Goal: Task Accomplishment & Management: Use online tool/utility

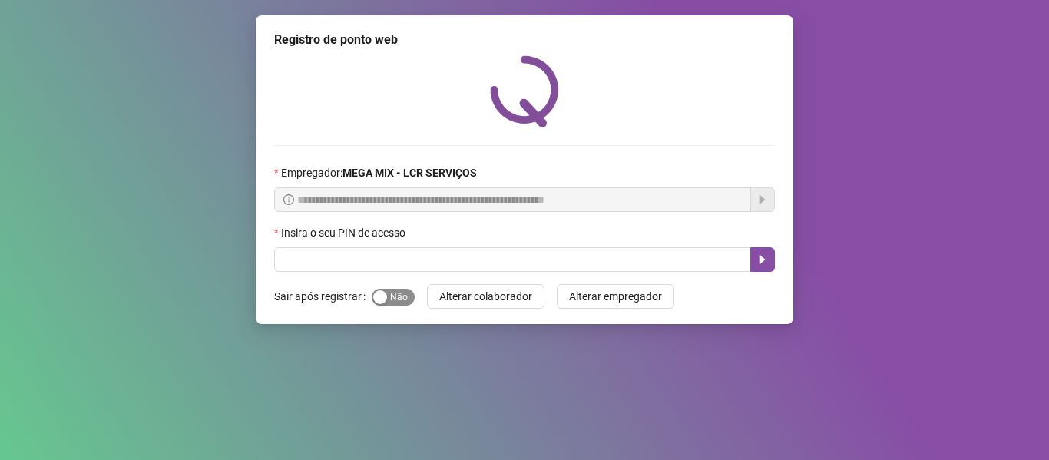
click at [393, 295] on span "Sim Não" at bounding box center [393, 297] width 43 height 17
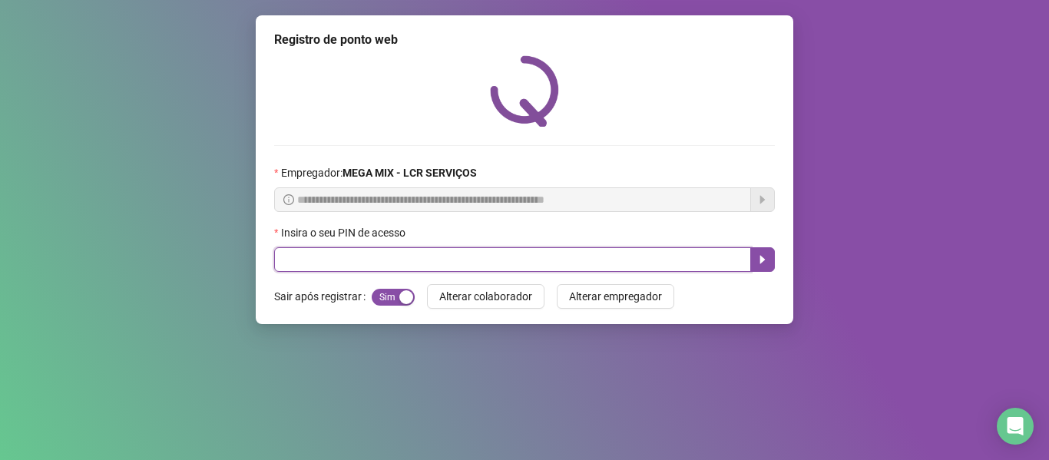
click at [377, 263] on input "text" at bounding box center [512, 259] width 477 height 25
type input "*****"
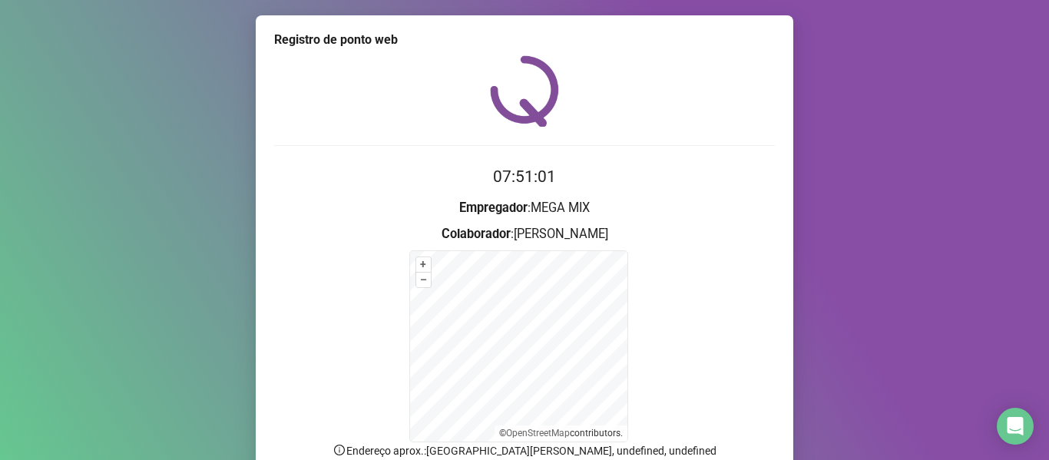
scroll to position [135, 0]
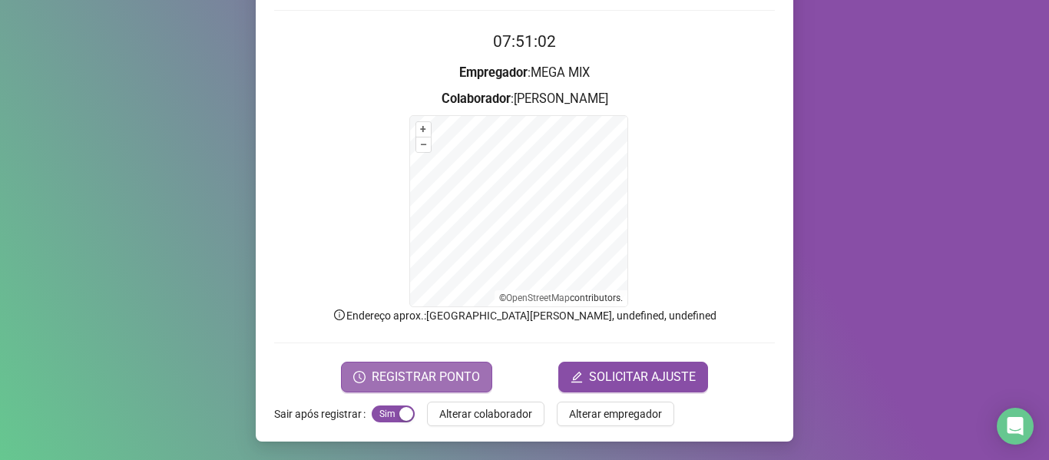
click at [466, 383] on span "REGISTRAR PONTO" at bounding box center [426, 377] width 108 height 18
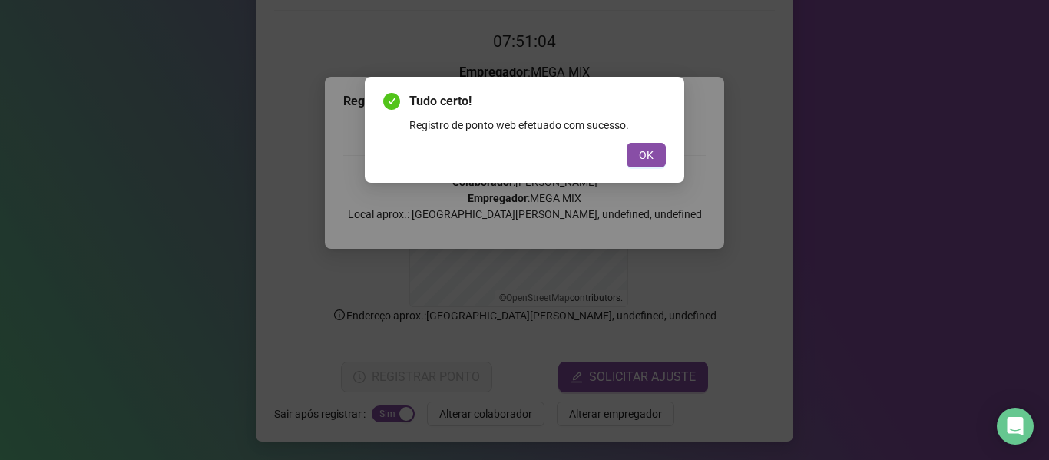
drag, startPoint x: 644, startPoint y: 157, endPoint x: 661, endPoint y: 185, distance: 33.1
click at [644, 157] on span "OK" at bounding box center [646, 155] width 15 height 17
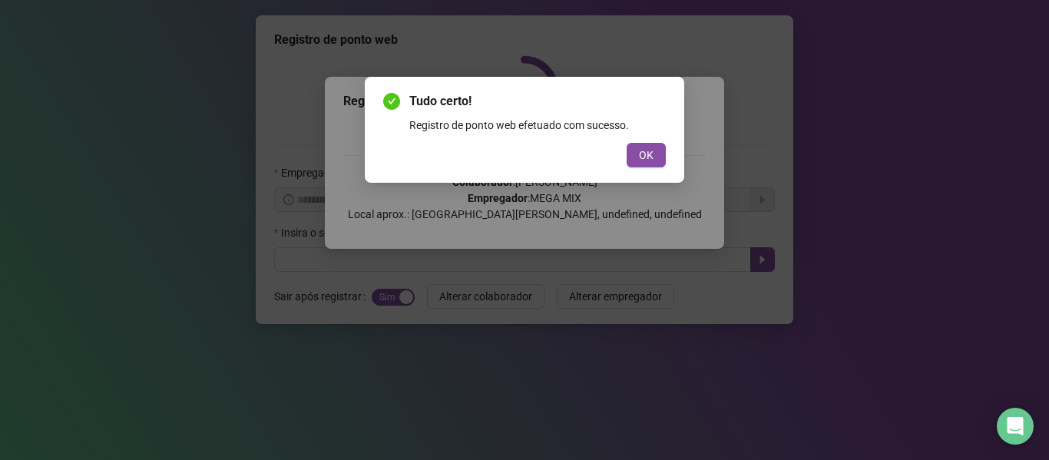
scroll to position [0, 0]
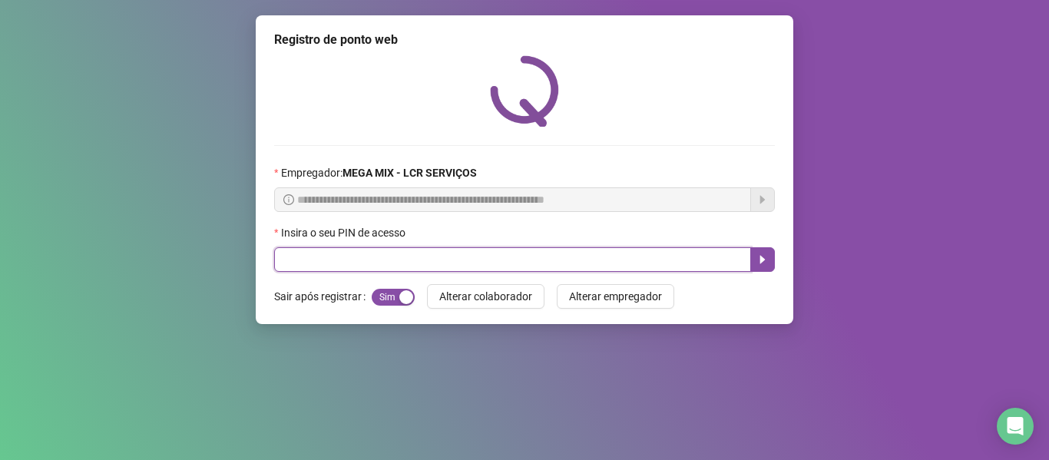
click at [472, 256] on input "text" at bounding box center [512, 259] width 477 height 25
type input "*****"
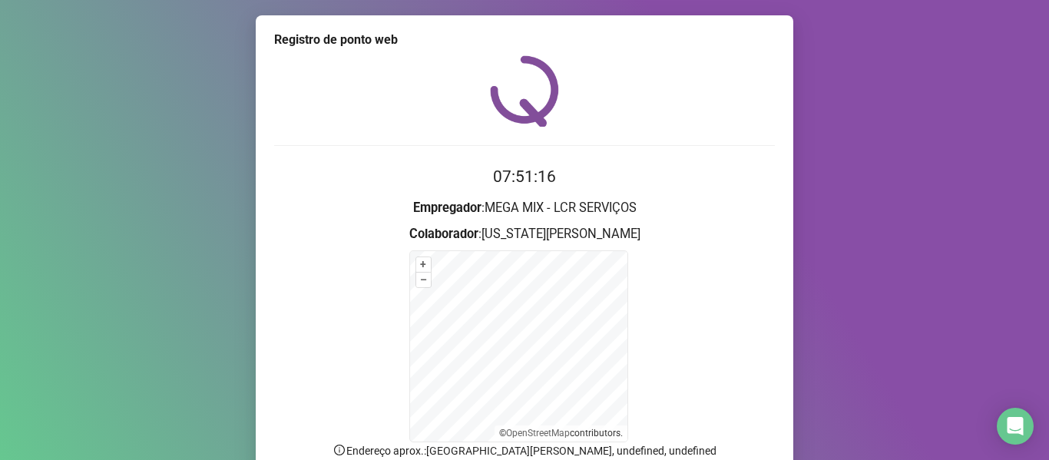
scroll to position [135, 0]
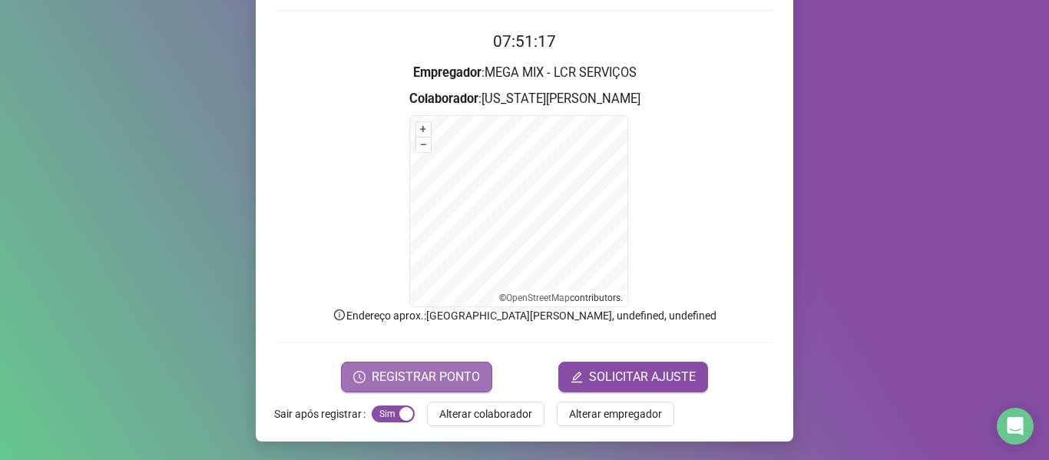
click at [419, 373] on span "REGISTRAR PONTO" at bounding box center [426, 377] width 108 height 18
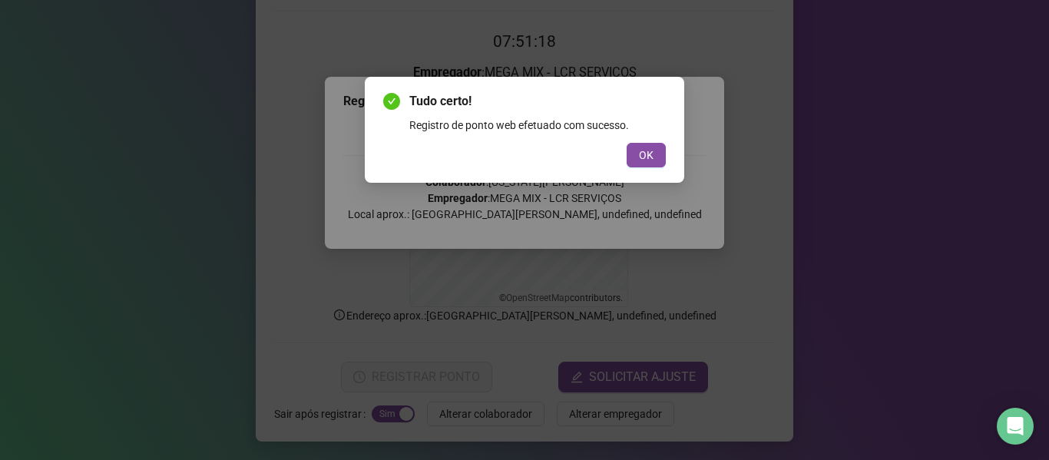
click at [635, 142] on div "Tudo certo! Registro de ponto web efetuado com sucesso. OK" at bounding box center [524, 129] width 283 height 75
click at [642, 159] on span "OK" at bounding box center [646, 155] width 15 height 17
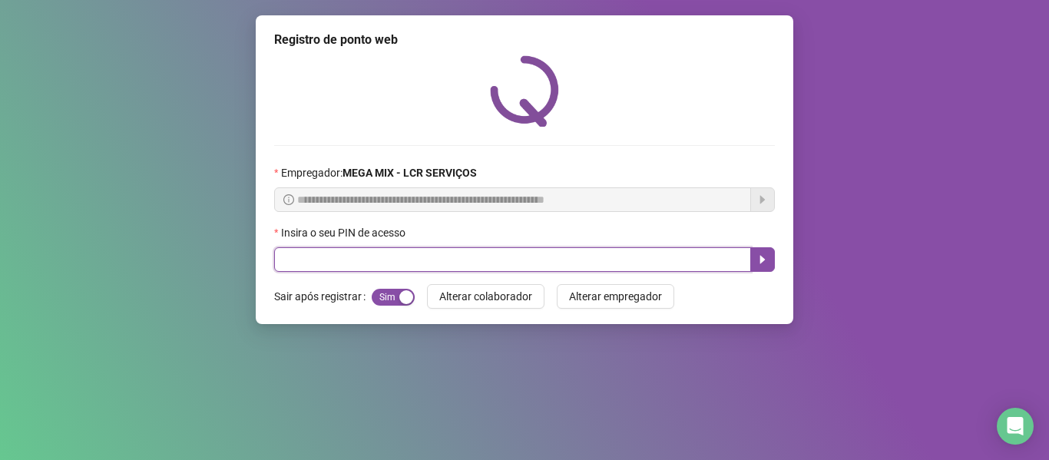
click at [553, 259] on input "text" at bounding box center [512, 259] width 477 height 25
type input "*****"
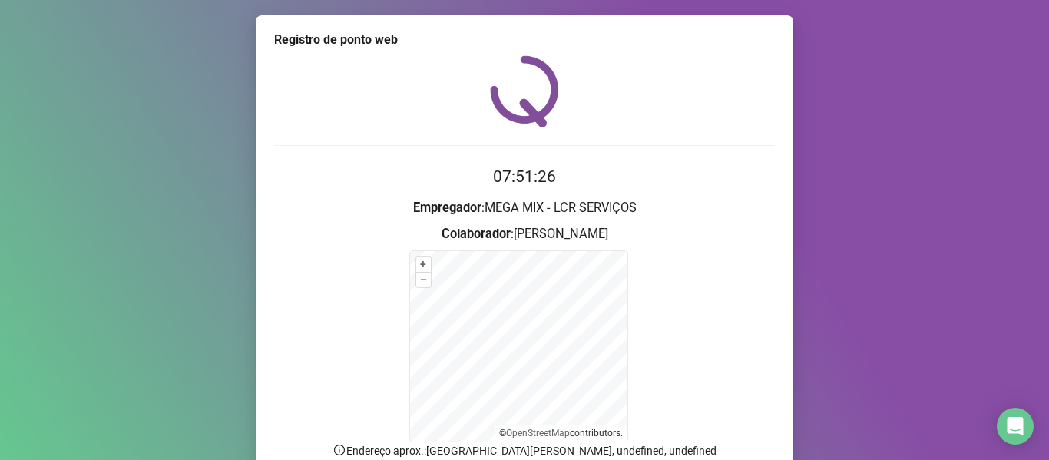
scroll to position [135, 0]
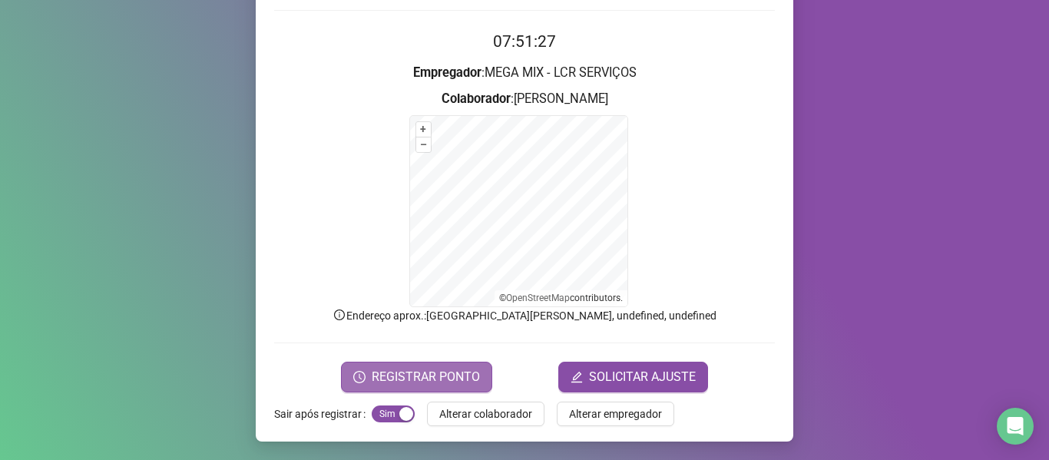
click at [388, 366] on button "REGISTRAR PONTO" at bounding box center [416, 377] width 151 height 31
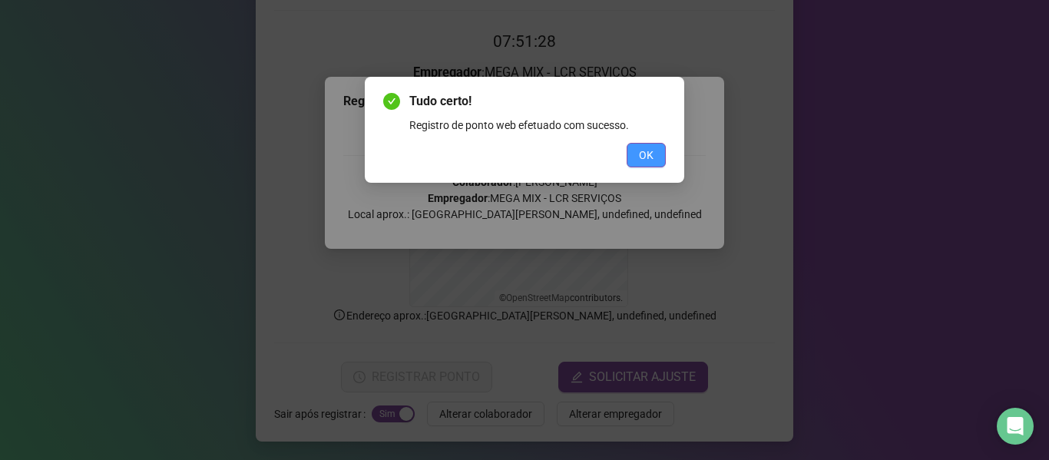
click at [651, 152] on span "OK" at bounding box center [646, 155] width 15 height 17
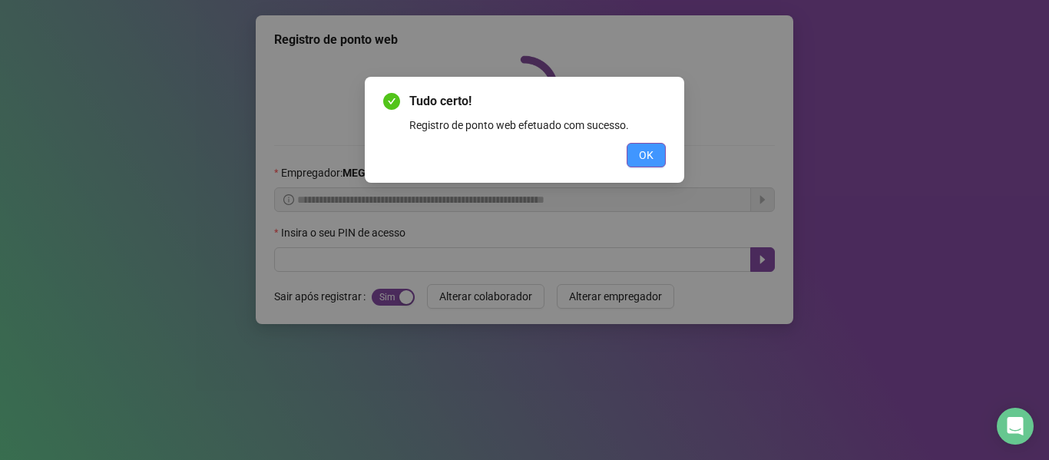
scroll to position [0, 0]
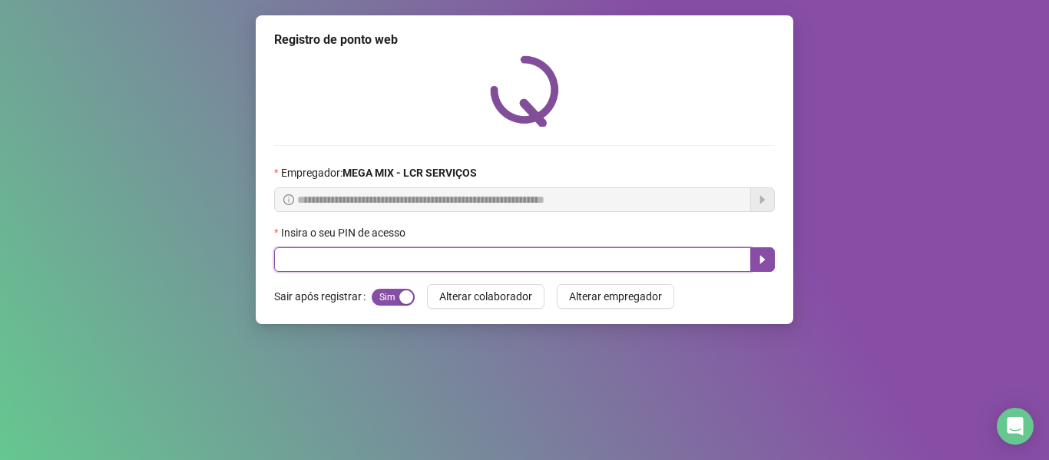
click at [416, 260] on input "text" at bounding box center [512, 259] width 477 height 25
type input "*****"
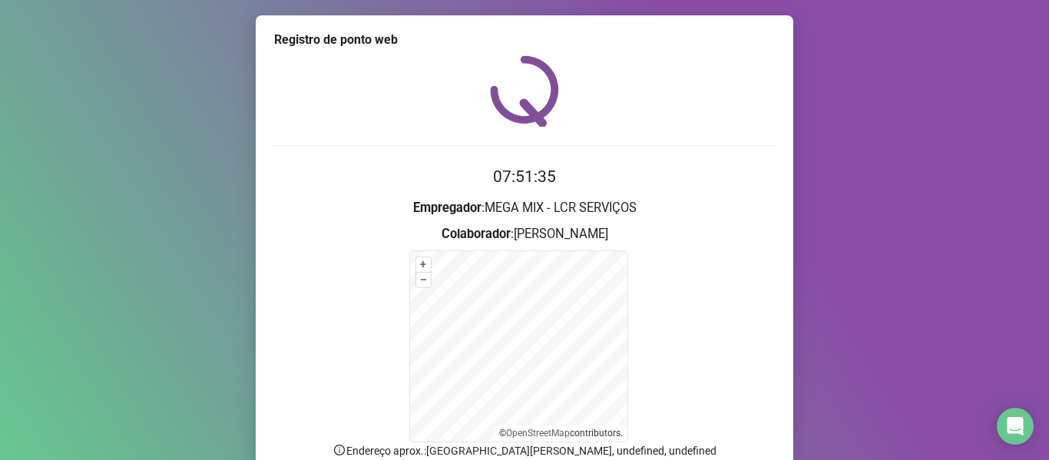
scroll to position [135, 0]
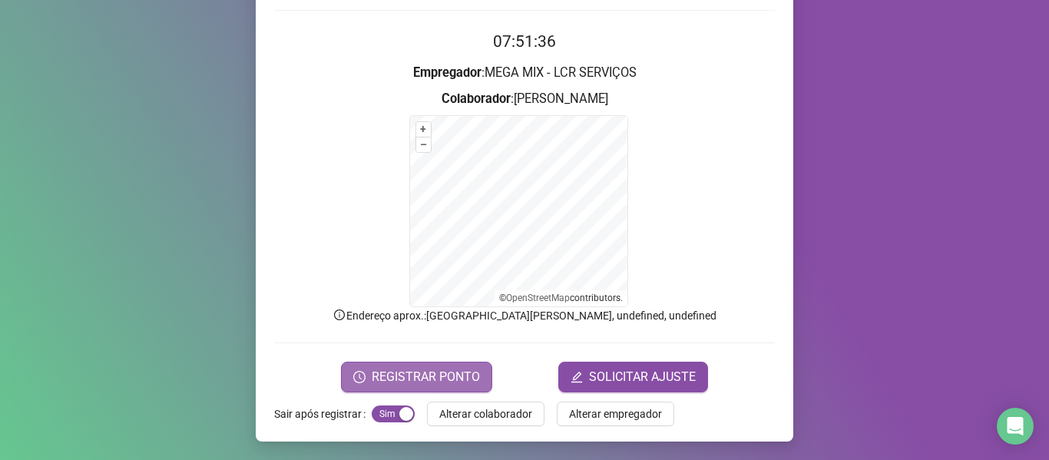
click at [392, 379] on span "REGISTRAR PONTO" at bounding box center [426, 377] width 108 height 18
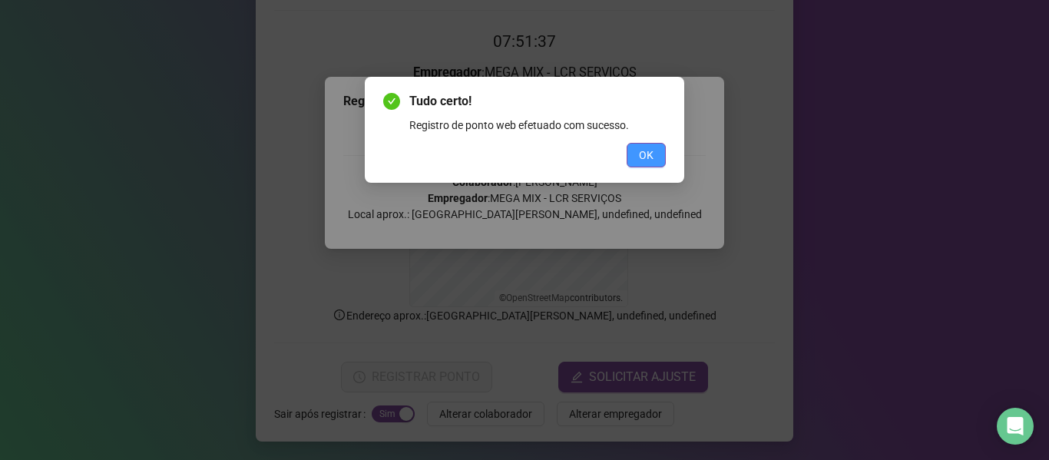
click at [642, 155] on span "OK" at bounding box center [646, 155] width 15 height 17
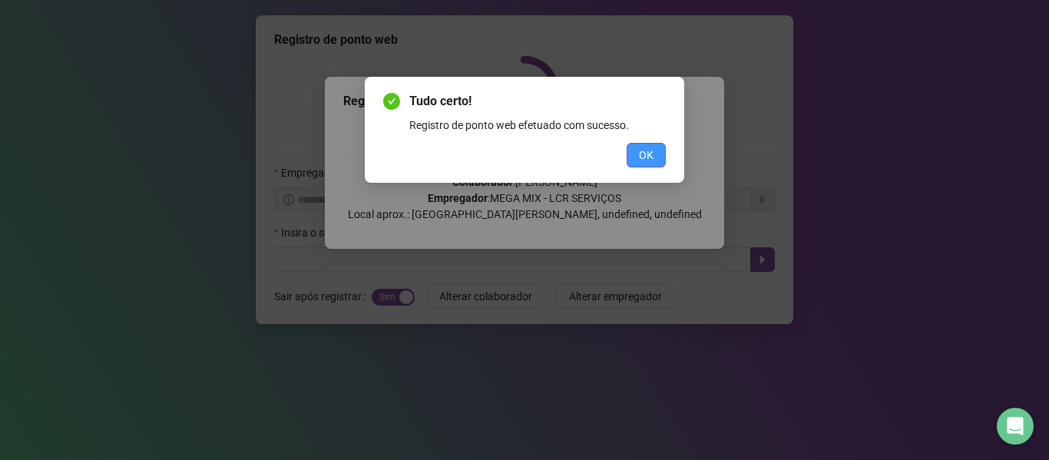
scroll to position [0, 0]
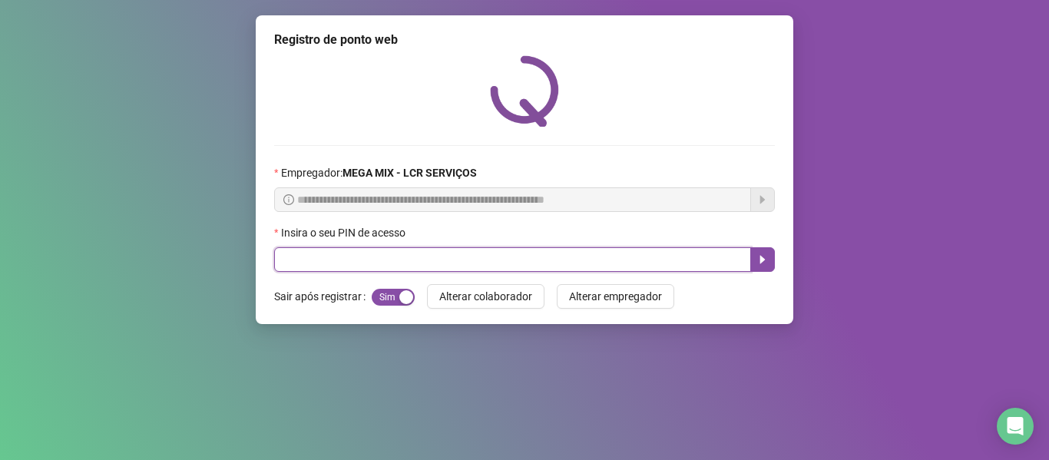
click at [499, 263] on input "text" at bounding box center [512, 259] width 477 height 25
type input "*****"
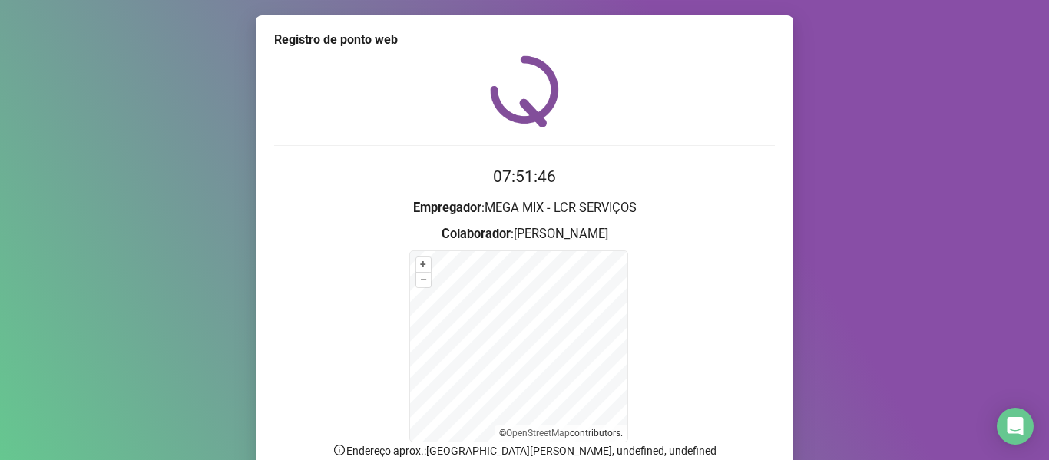
scroll to position [77, 0]
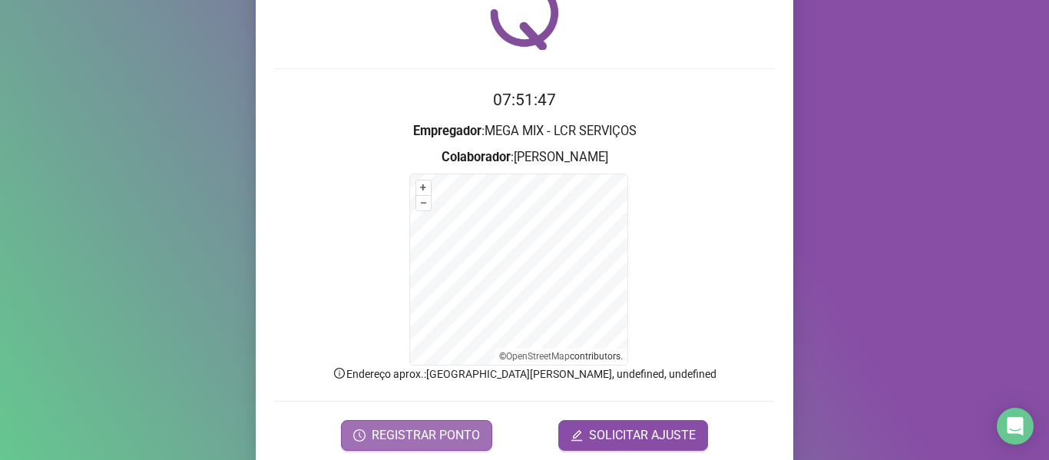
click at [464, 423] on button "REGISTRAR PONTO" at bounding box center [416, 435] width 151 height 31
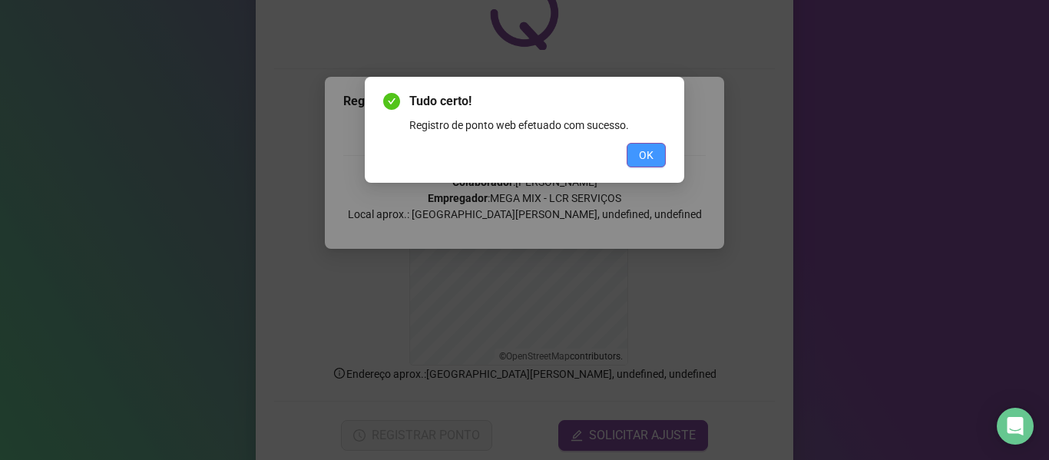
click at [637, 154] on button "OK" at bounding box center [646, 155] width 39 height 25
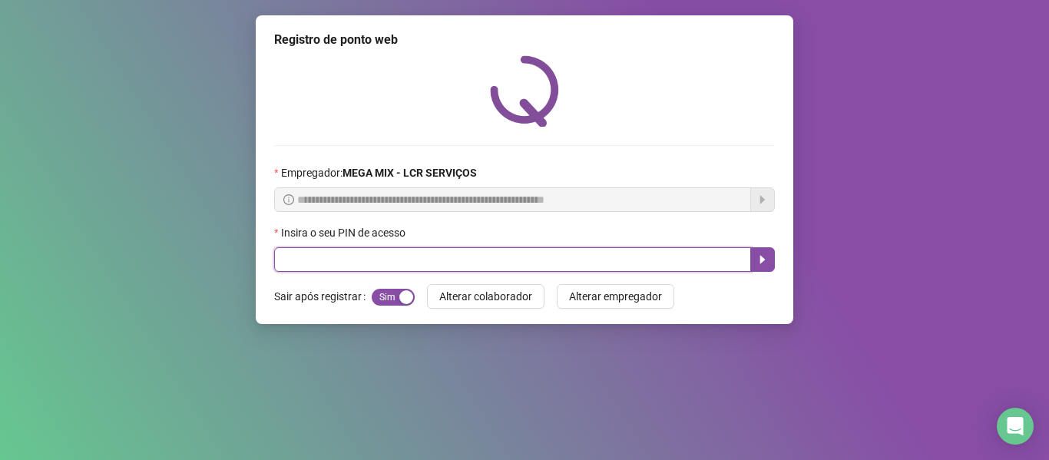
click at [355, 259] on input "text" at bounding box center [512, 259] width 477 height 25
type input "*****"
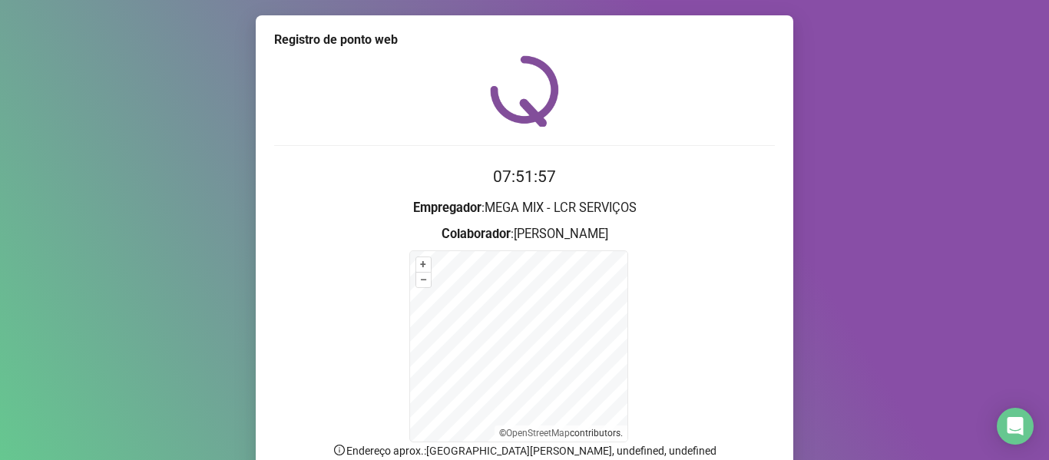
scroll to position [135, 0]
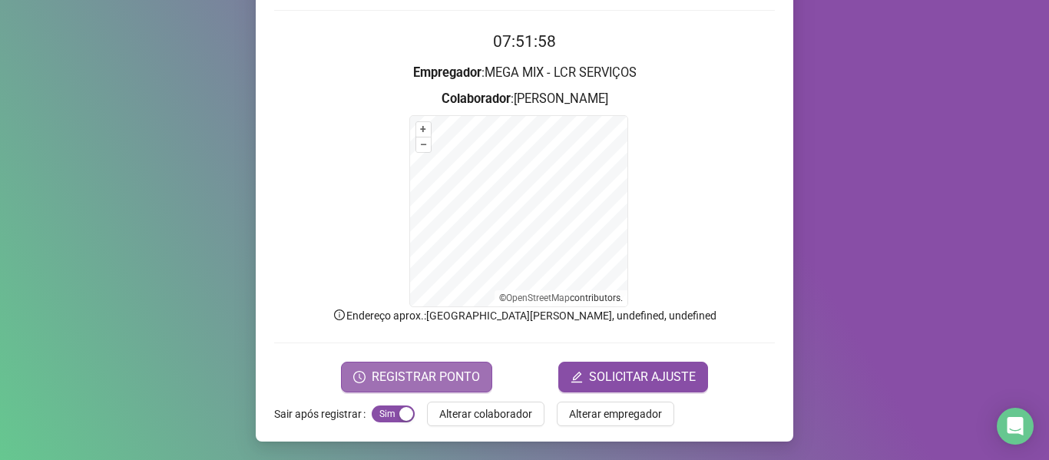
click at [432, 374] on span "REGISTRAR PONTO" at bounding box center [426, 377] width 108 height 18
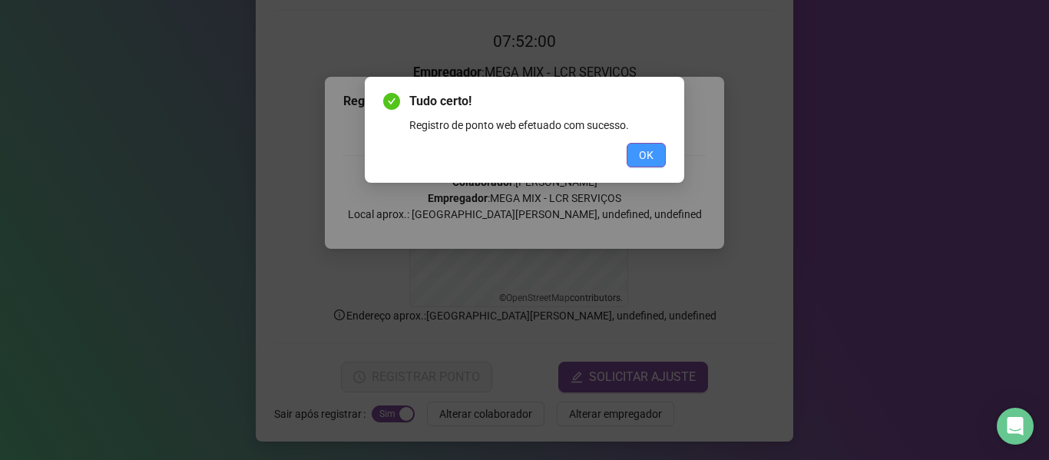
click at [643, 152] on span "OK" at bounding box center [646, 155] width 15 height 17
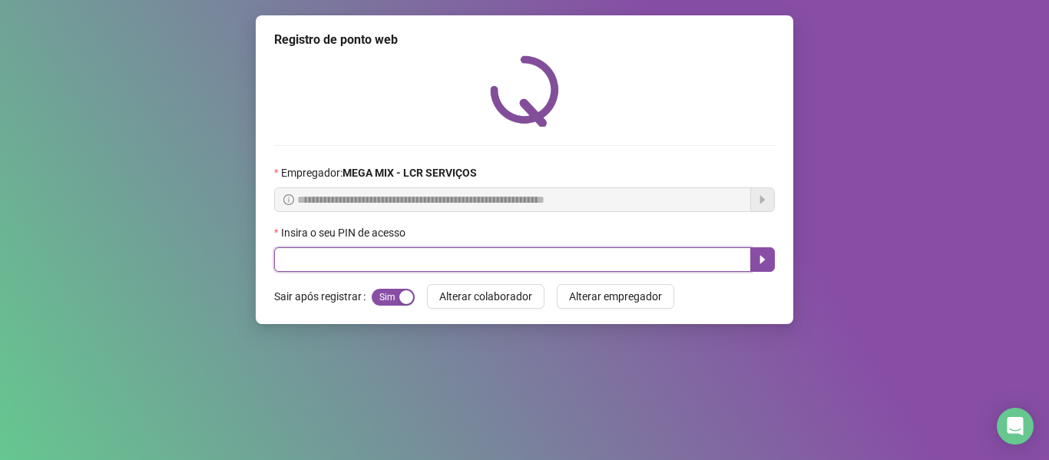
click at [604, 250] on input "text" at bounding box center [512, 259] width 477 height 25
type input "*****"
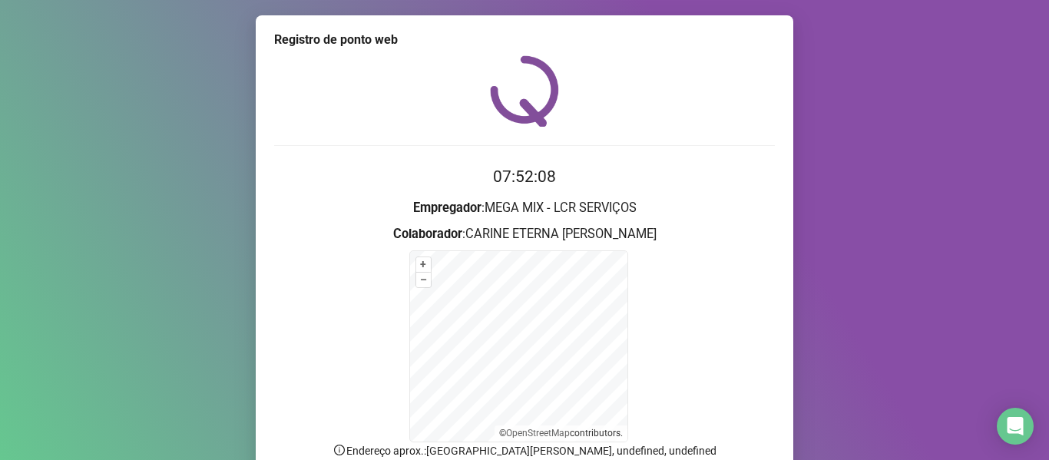
scroll to position [135, 0]
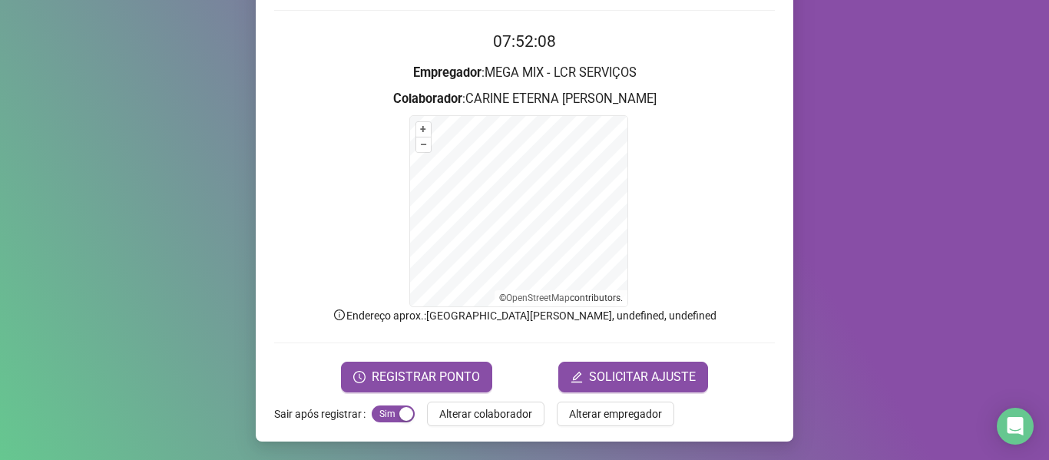
click at [462, 358] on form "07:52:08 Empregador : MEGA MIX - LCR SERVIÇOS Colaborador : [PERSON_NAME] + – ⇧…" at bounding box center [524, 210] width 501 height 363
click at [461, 369] on span "REGISTRAR PONTO" at bounding box center [426, 377] width 108 height 18
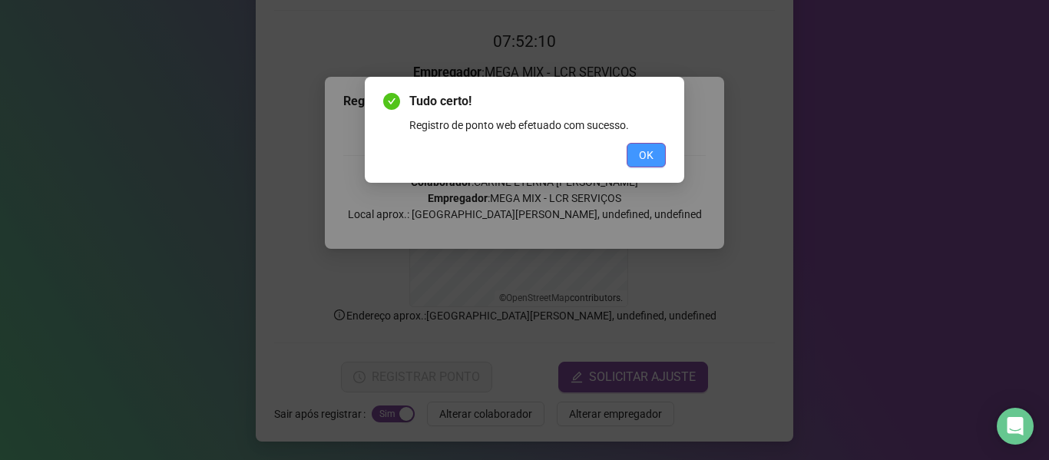
click at [663, 150] on button "OK" at bounding box center [646, 155] width 39 height 25
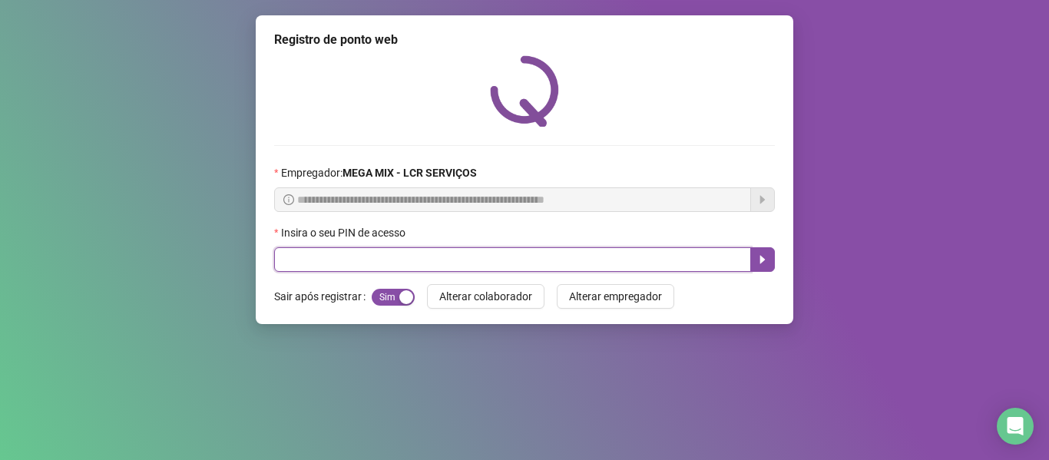
click at [685, 259] on input "text" at bounding box center [512, 259] width 477 height 25
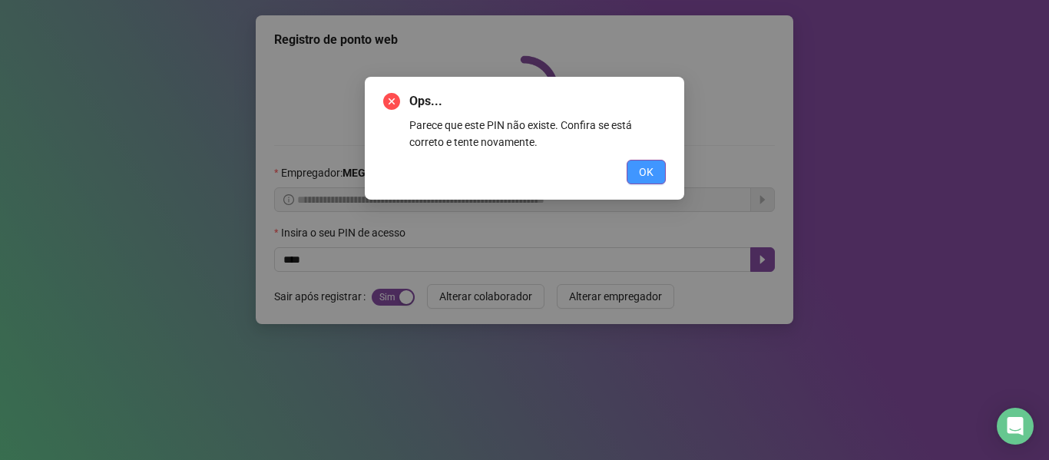
click at [637, 161] on button "OK" at bounding box center [646, 172] width 39 height 25
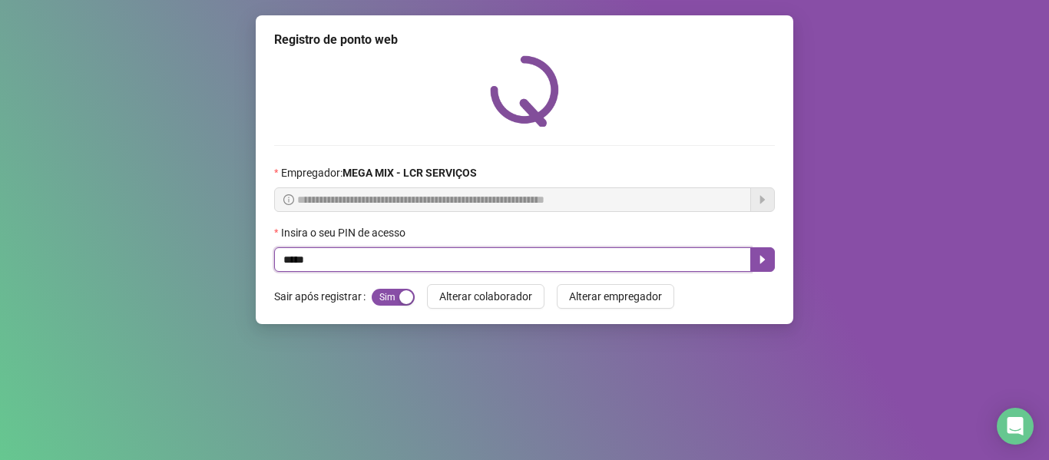
type input "*****"
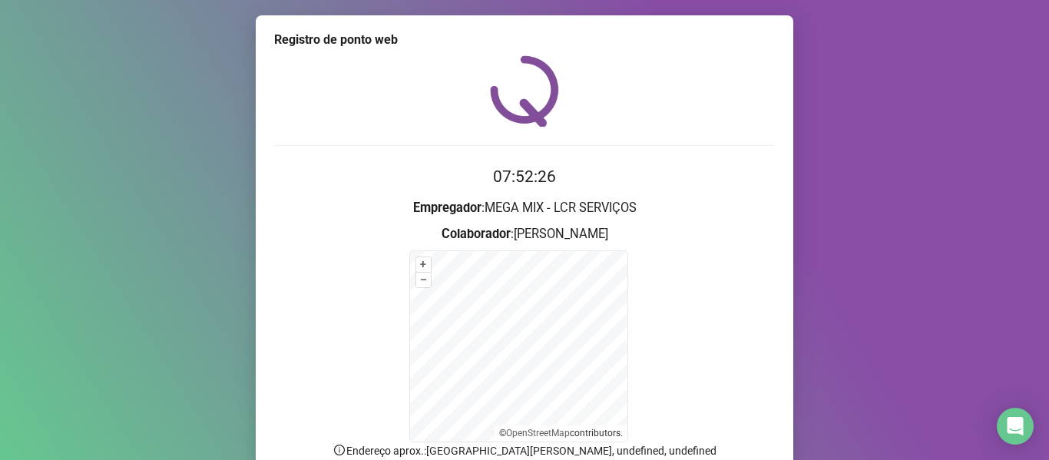
scroll to position [135, 0]
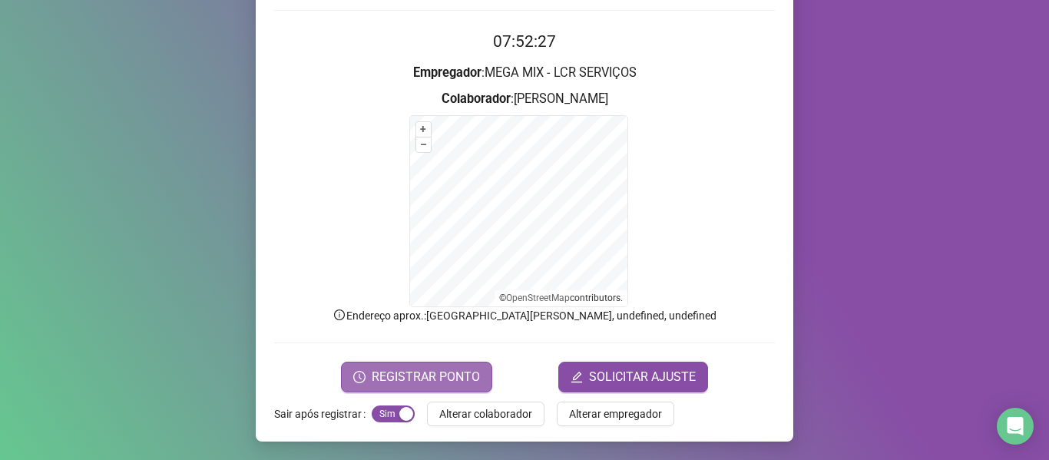
click at [468, 369] on span "REGISTRAR PONTO" at bounding box center [426, 377] width 108 height 18
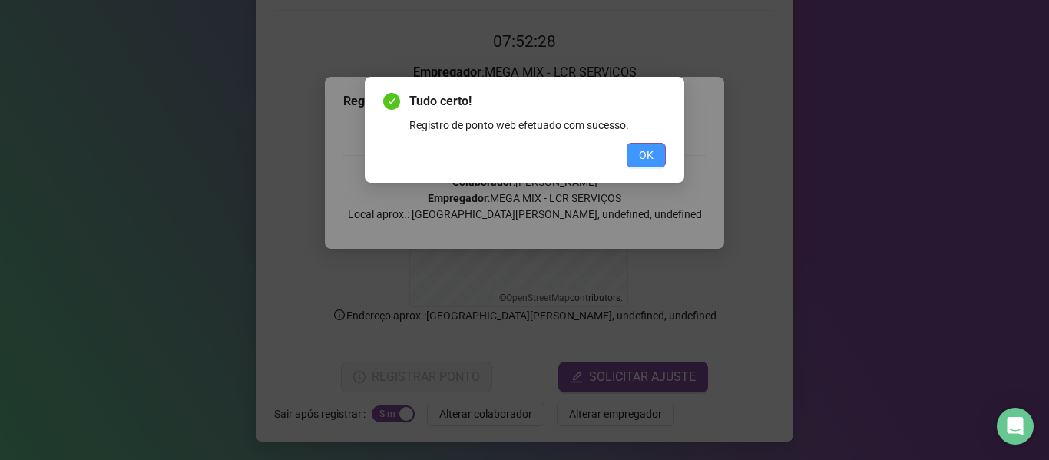
click at [652, 147] on span "OK" at bounding box center [646, 155] width 15 height 17
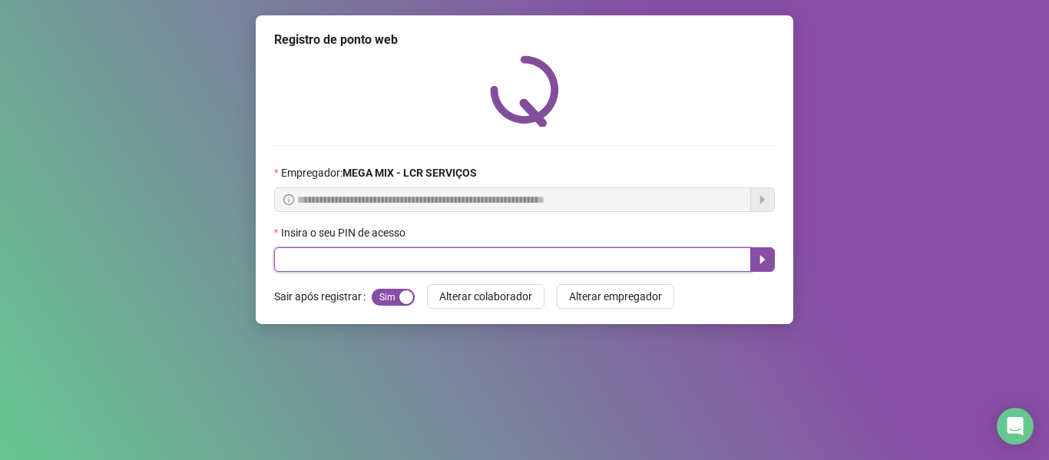
click at [647, 249] on input "text" at bounding box center [512, 259] width 477 height 25
type input "*****"
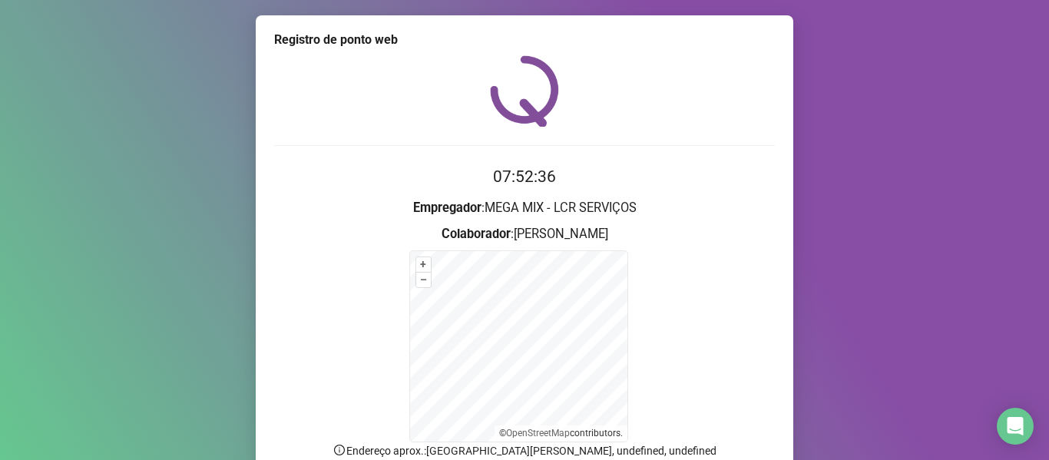
scroll to position [135, 0]
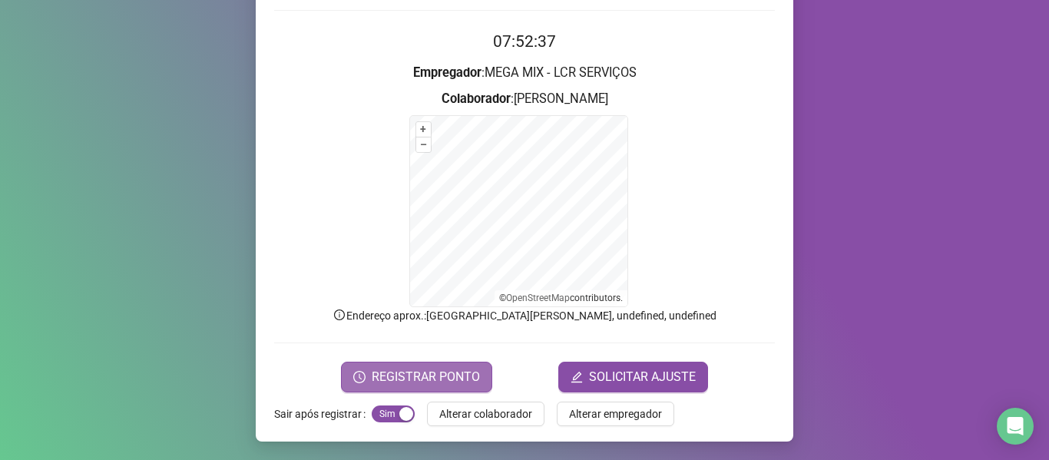
click at [454, 372] on span "REGISTRAR PONTO" at bounding box center [426, 377] width 108 height 18
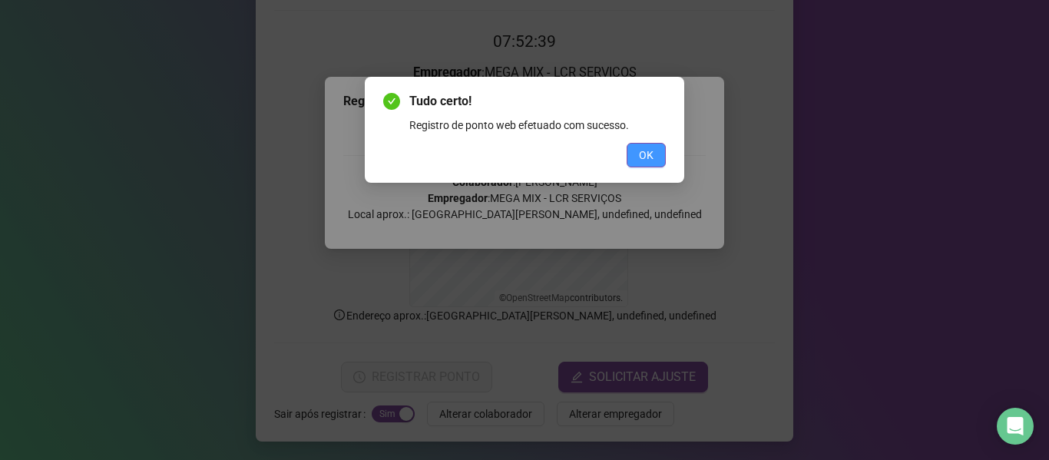
click at [643, 152] on span "OK" at bounding box center [646, 155] width 15 height 17
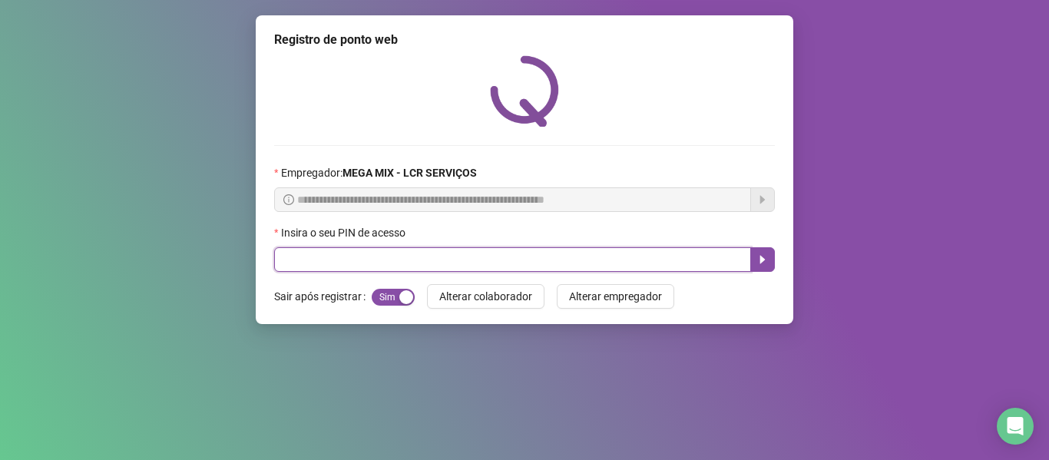
click at [649, 270] on input "text" at bounding box center [512, 259] width 477 height 25
type input "*****"
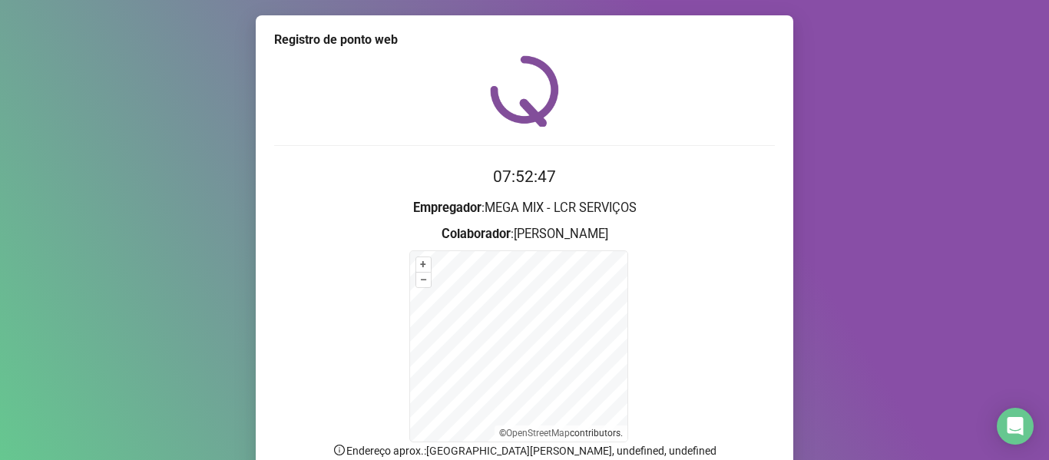
scroll to position [77, 0]
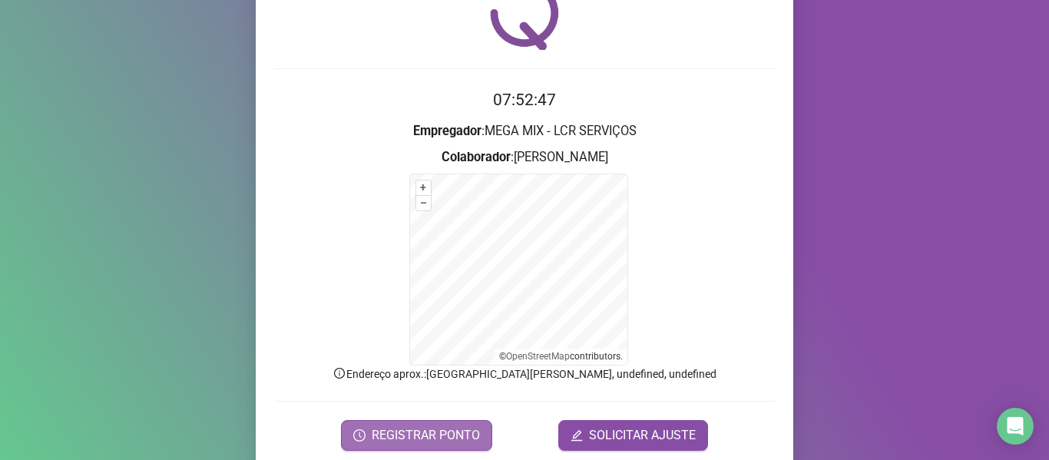
click at [476, 441] on button "REGISTRAR PONTO" at bounding box center [416, 435] width 151 height 31
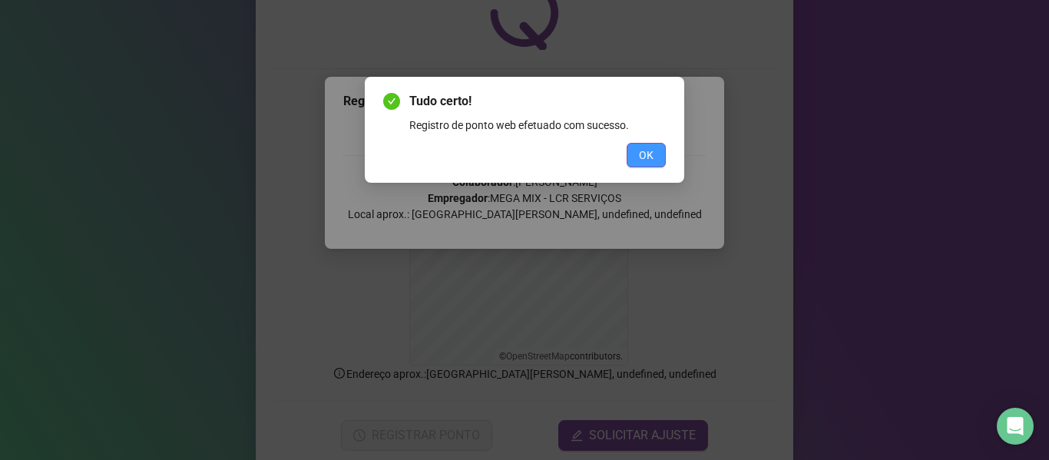
click at [663, 161] on button "OK" at bounding box center [646, 155] width 39 height 25
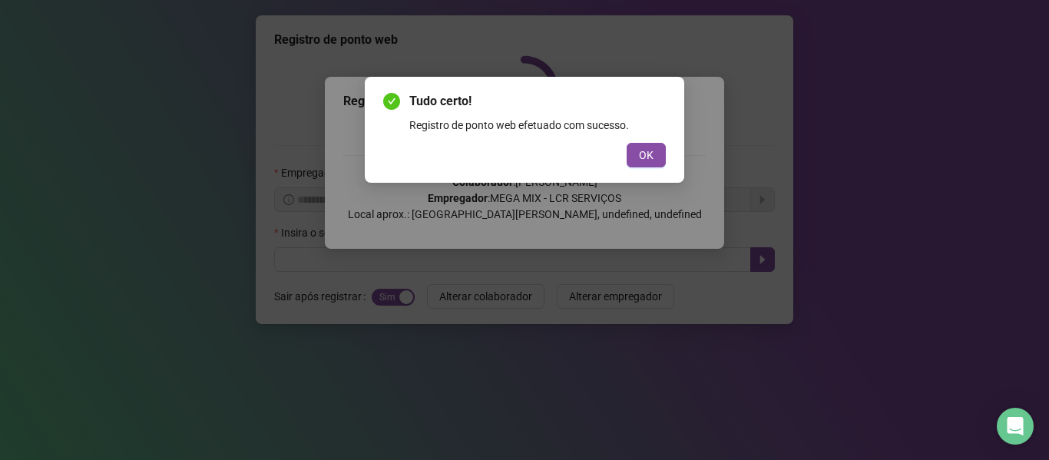
scroll to position [0, 0]
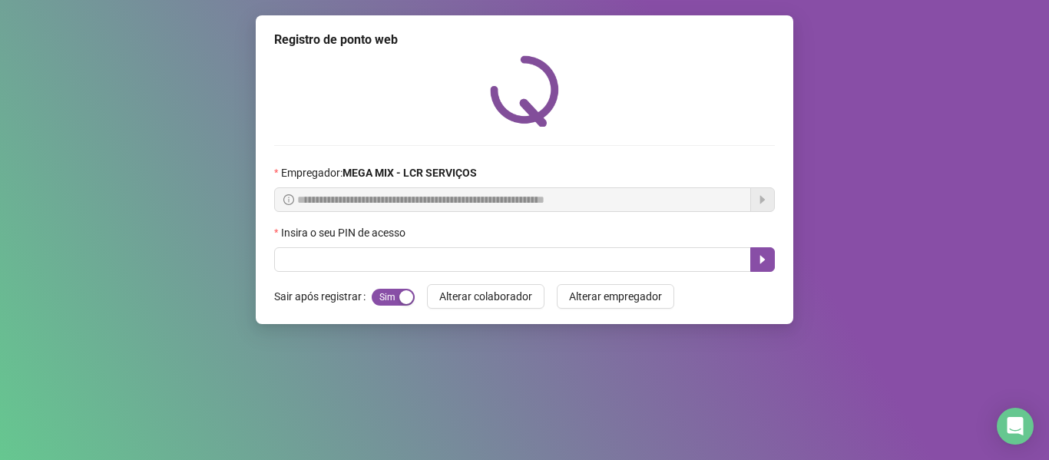
click at [663, 106] on div at bounding box center [524, 90] width 501 height 71
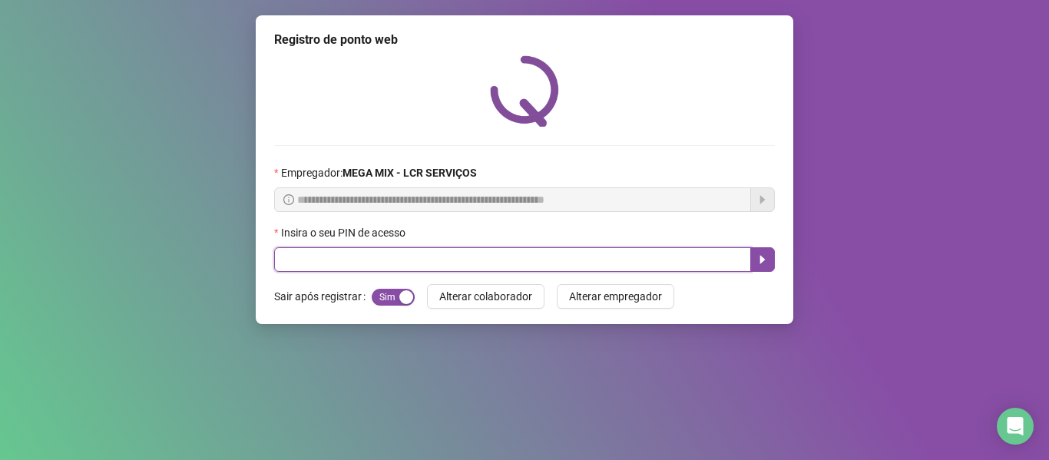
click at [449, 256] on input "text" at bounding box center [512, 259] width 477 height 25
type input "*****"
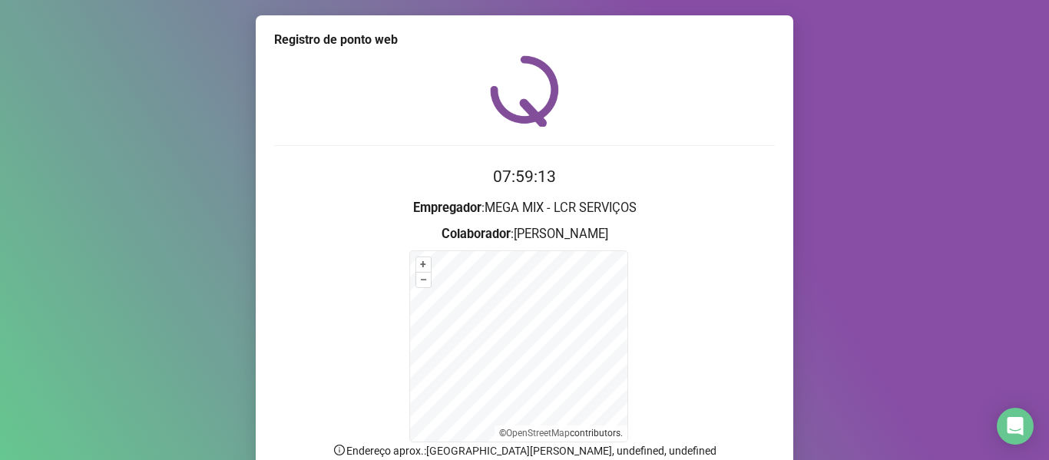
scroll to position [135, 0]
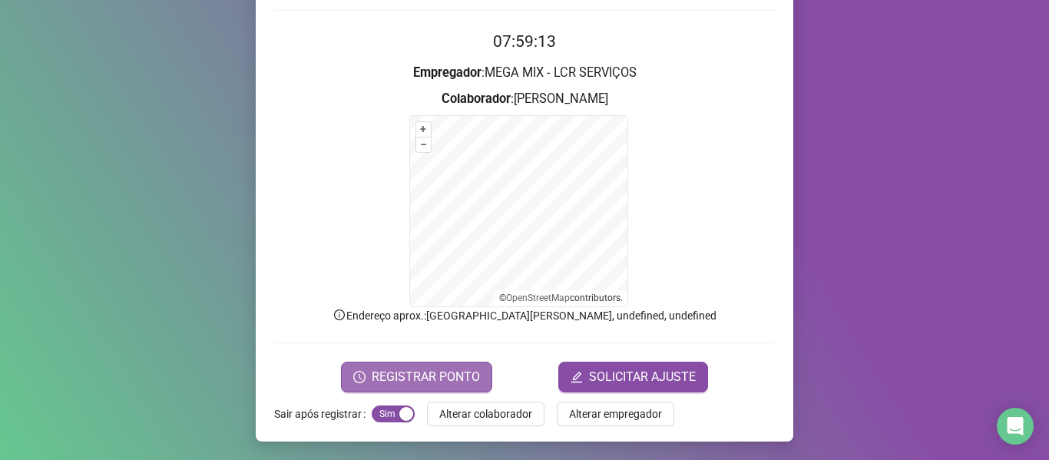
click at [384, 371] on span "REGISTRAR PONTO" at bounding box center [426, 377] width 108 height 18
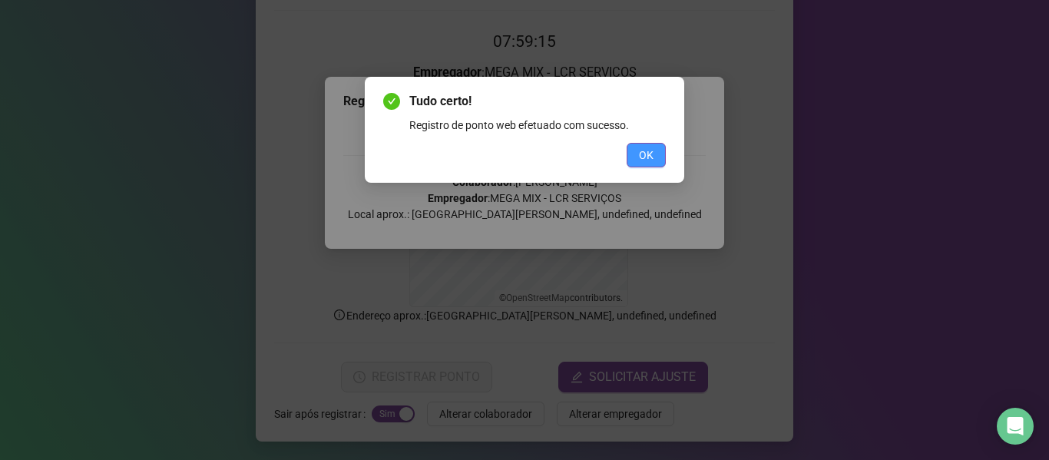
click at [654, 158] on button "OK" at bounding box center [646, 155] width 39 height 25
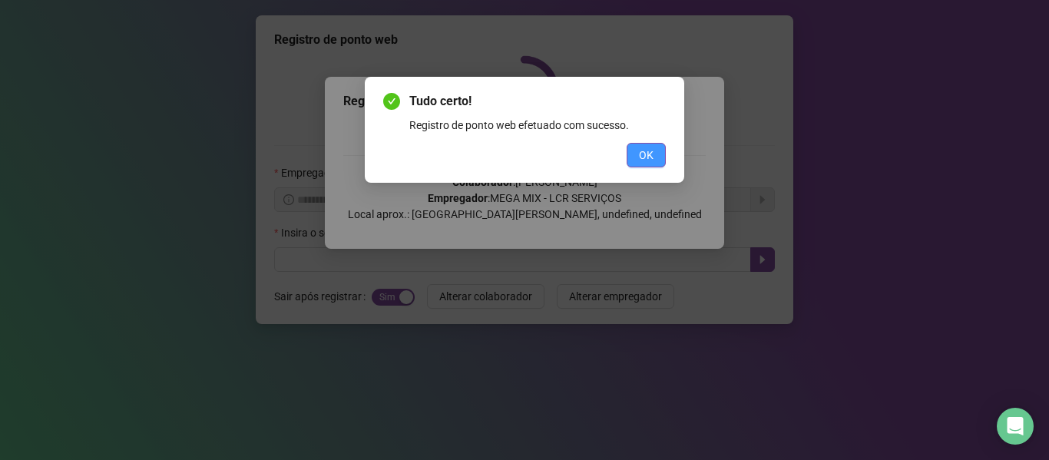
scroll to position [0, 0]
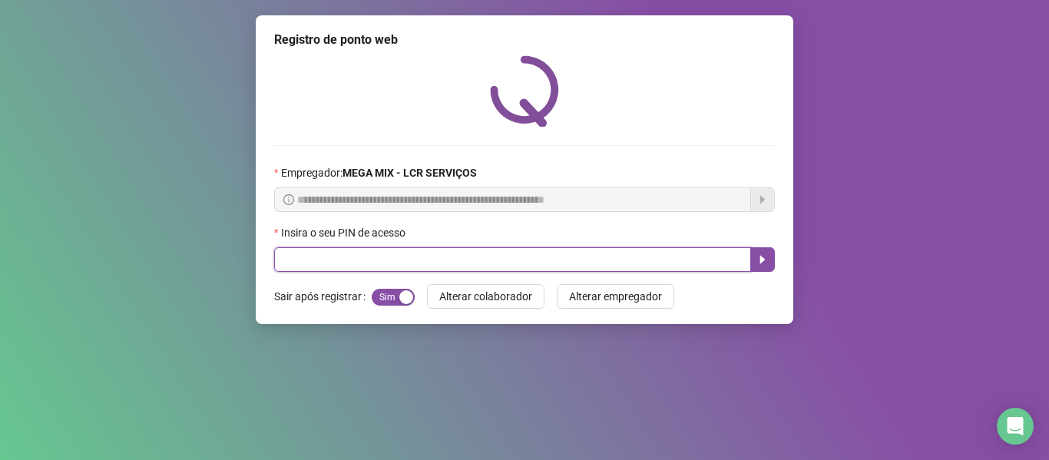
click at [445, 265] on input "text" at bounding box center [512, 259] width 477 height 25
type input "*****"
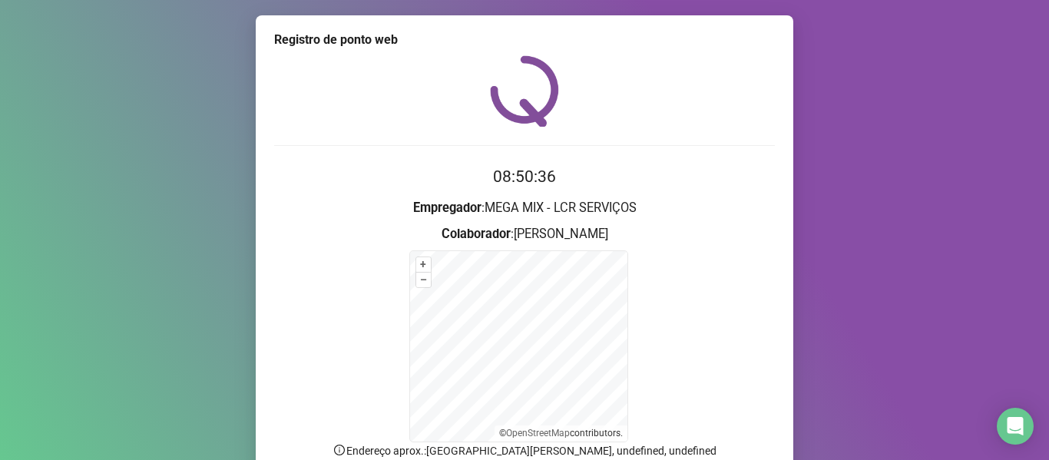
scroll to position [135, 0]
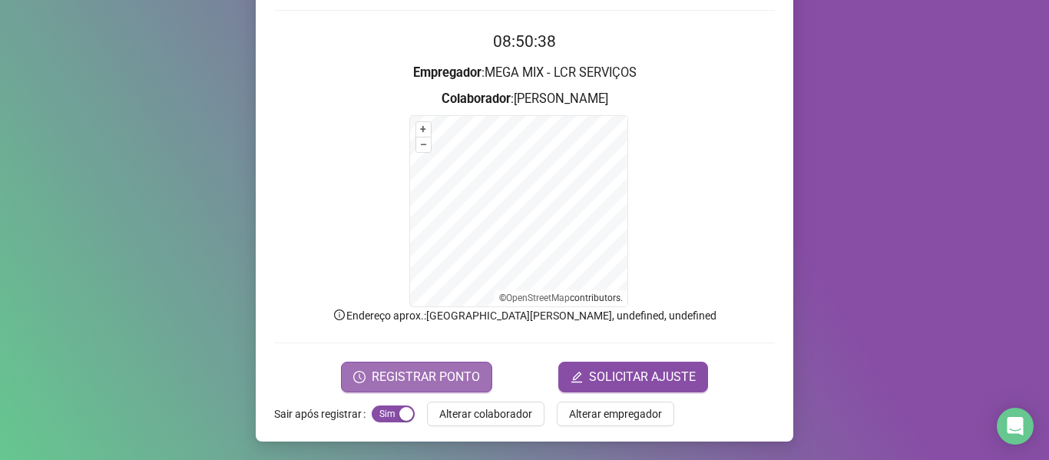
click at [439, 376] on span "REGISTRAR PONTO" at bounding box center [426, 377] width 108 height 18
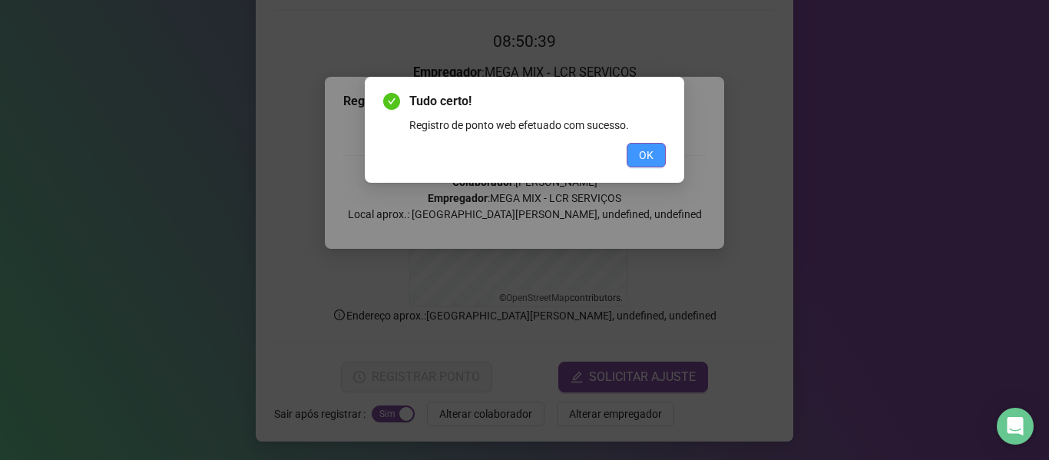
click at [654, 151] on button "OK" at bounding box center [646, 155] width 39 height 25
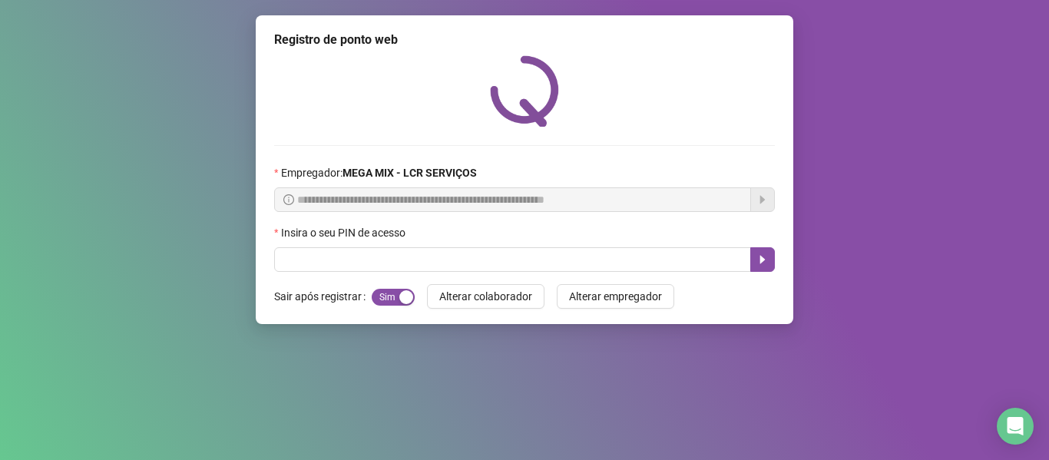
scroll to position [0, 0]
click at [436, 94] on div at bounding box center [524, 90] width 501 height 71
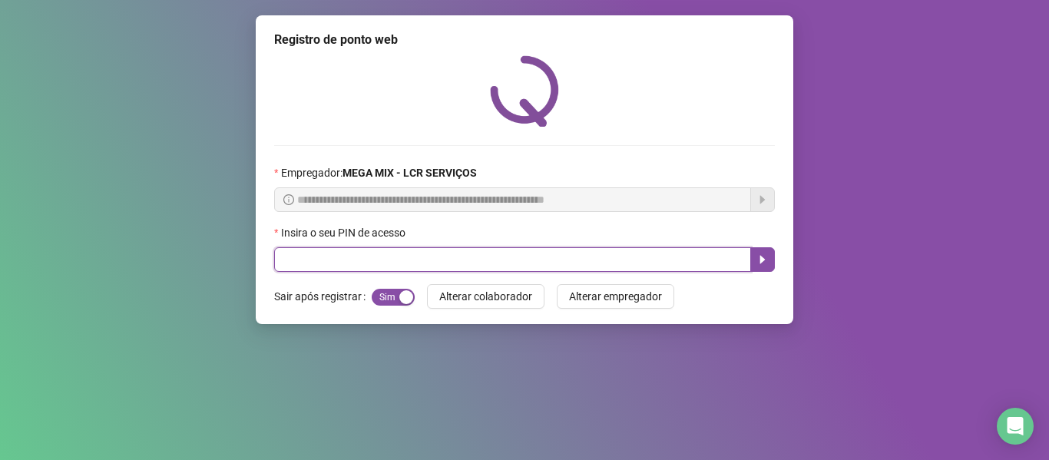
click at [542, 263] on input "text" at bounding box center [512, 259] width 477 height 25
type input "*****"
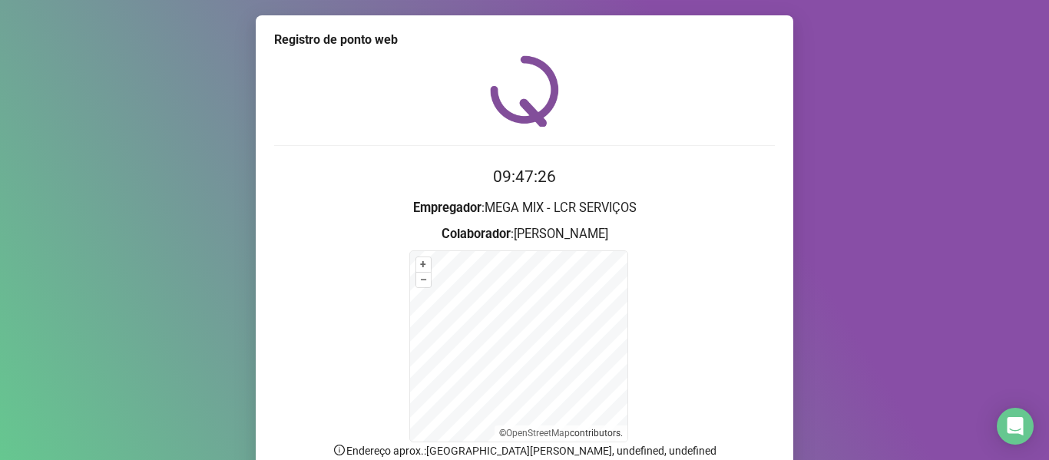
scroll to position [135, 0]
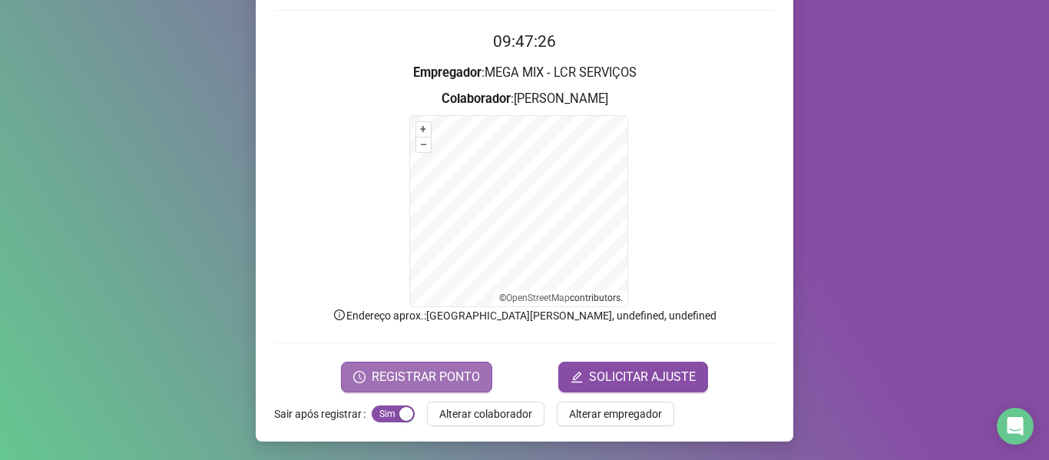
click at [452, 373] on span "REGISTRAR PONTO" at bounding box center [426, 377] width 108 height 18
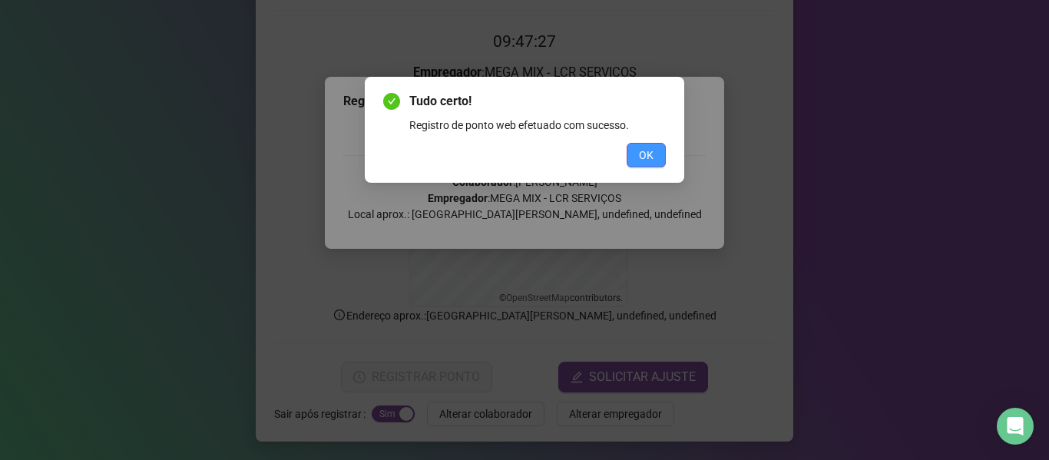
click at [647, 149] on span "OK" at bounding box center [646, 155] width 15 height 17
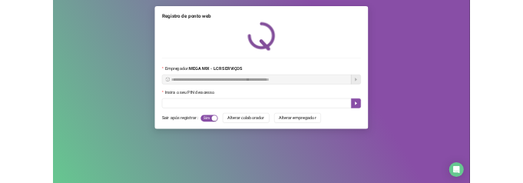
scroll to position [0, 0]
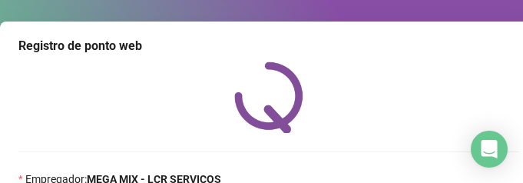
click at [422, 76] on div at bounding box center [268, 96] width 501 height 71
